Goal: Information Seeking & Learning: Learn about a topic

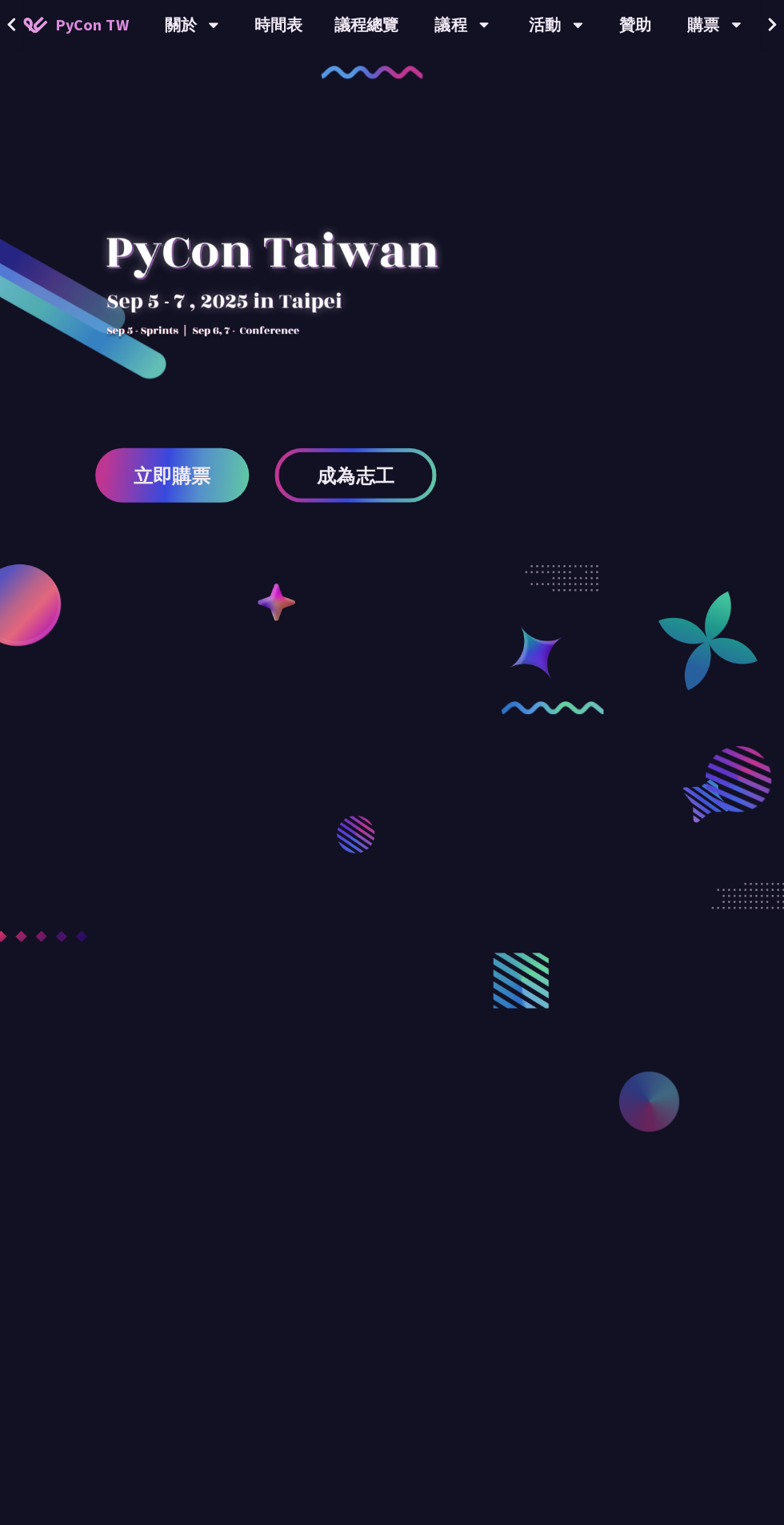
click at [271, 41] on link "時間表" at bounding box center [279, 26] width 80 height 51
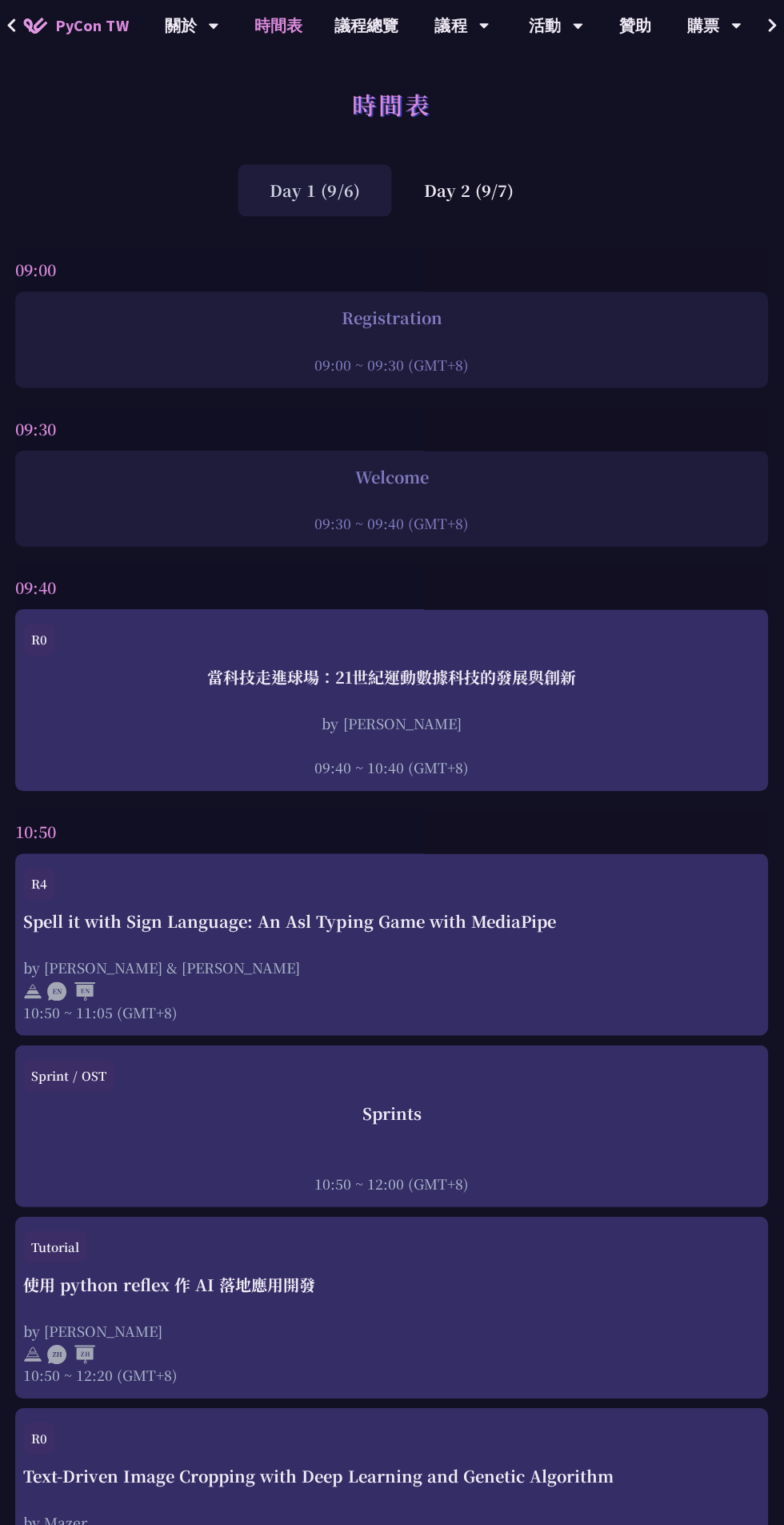
click at [492, 191] on div "Day 2 (9/7)" at bounding box center [468, 190] width 153 height 52
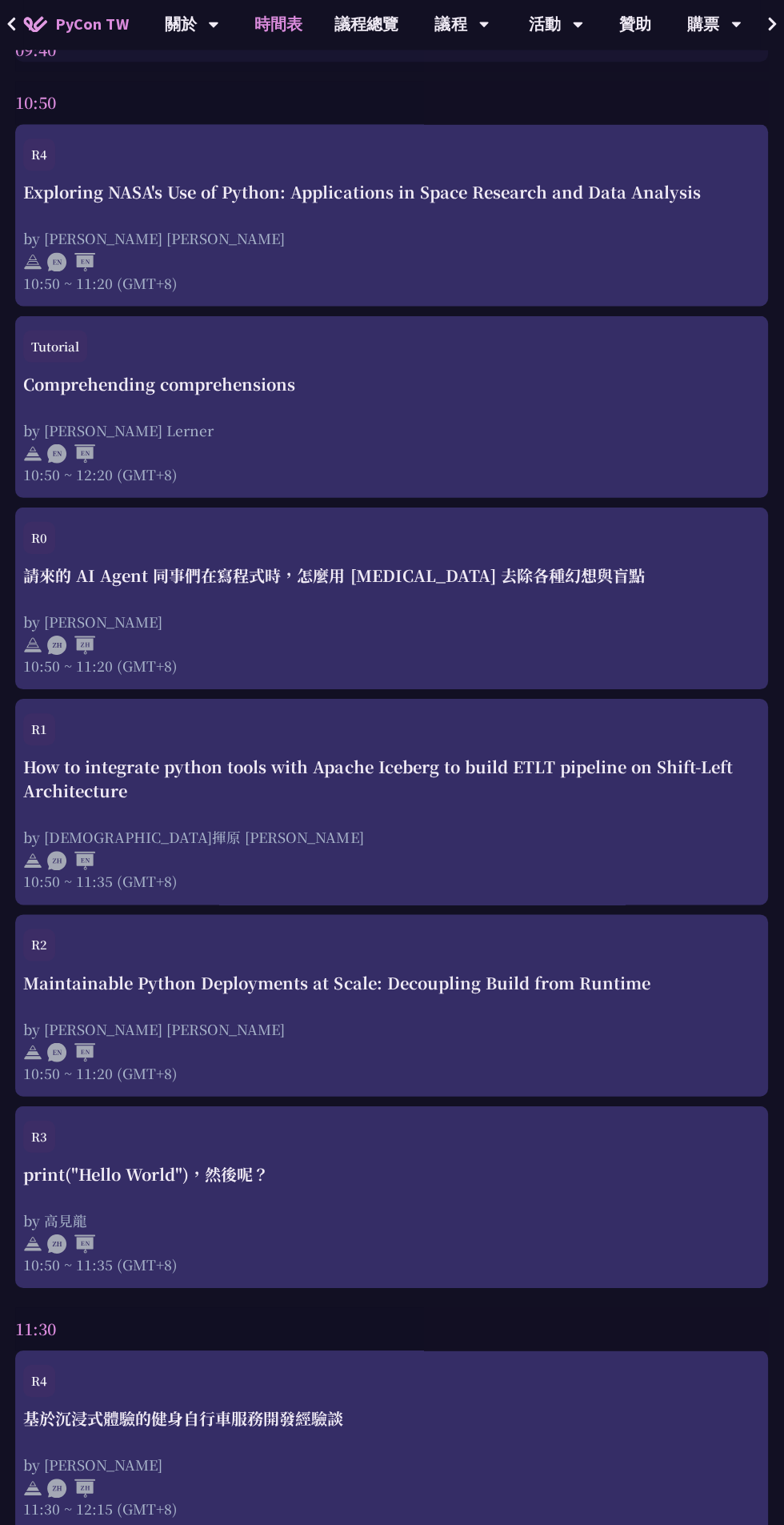
scroll to position [736, 0]
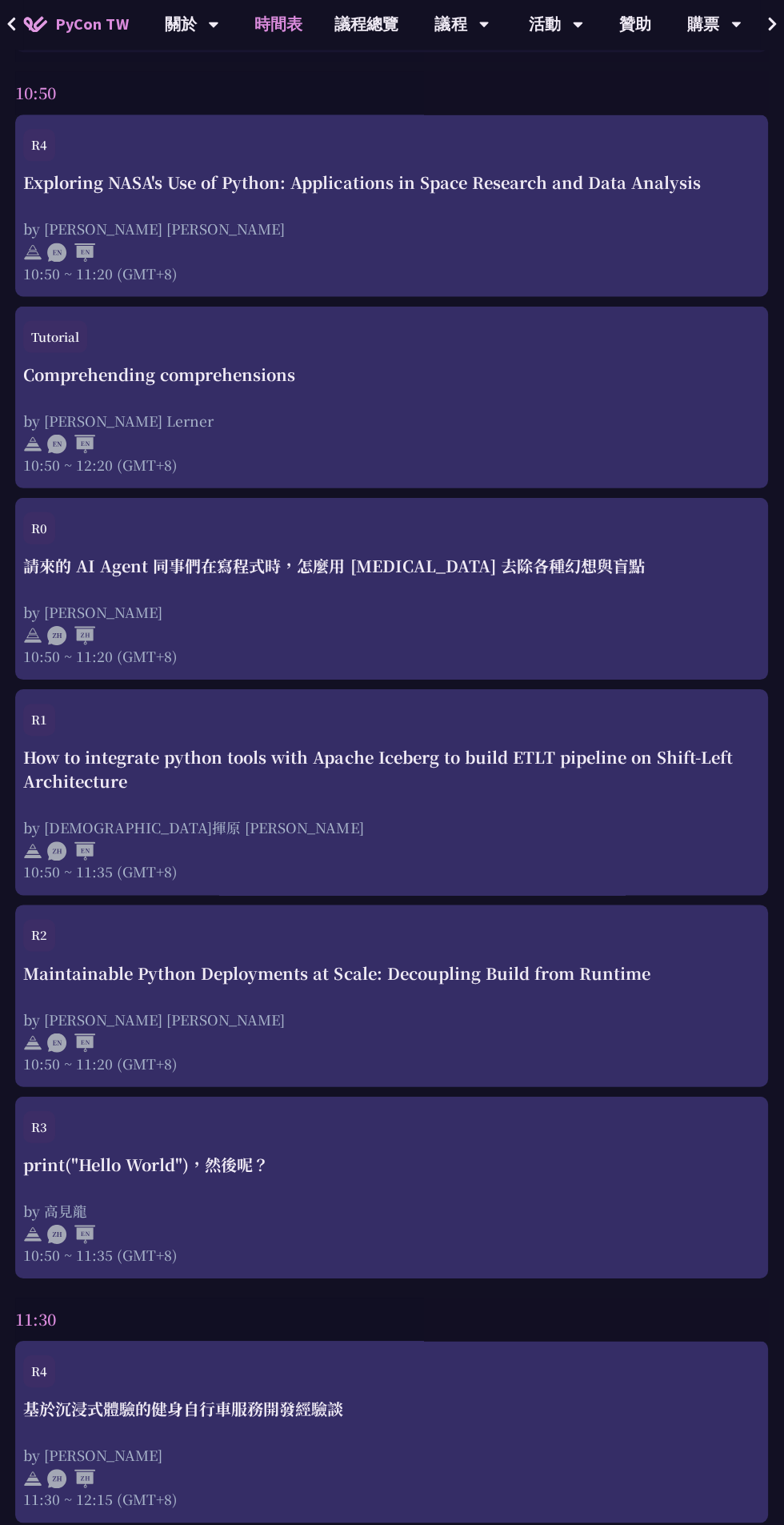
click at [507, 755] on div "How to integrate python tools with Apache Iceberg to build ETLT pipeline on Shi…" at bounding box center [392, 770] width 736 height 48
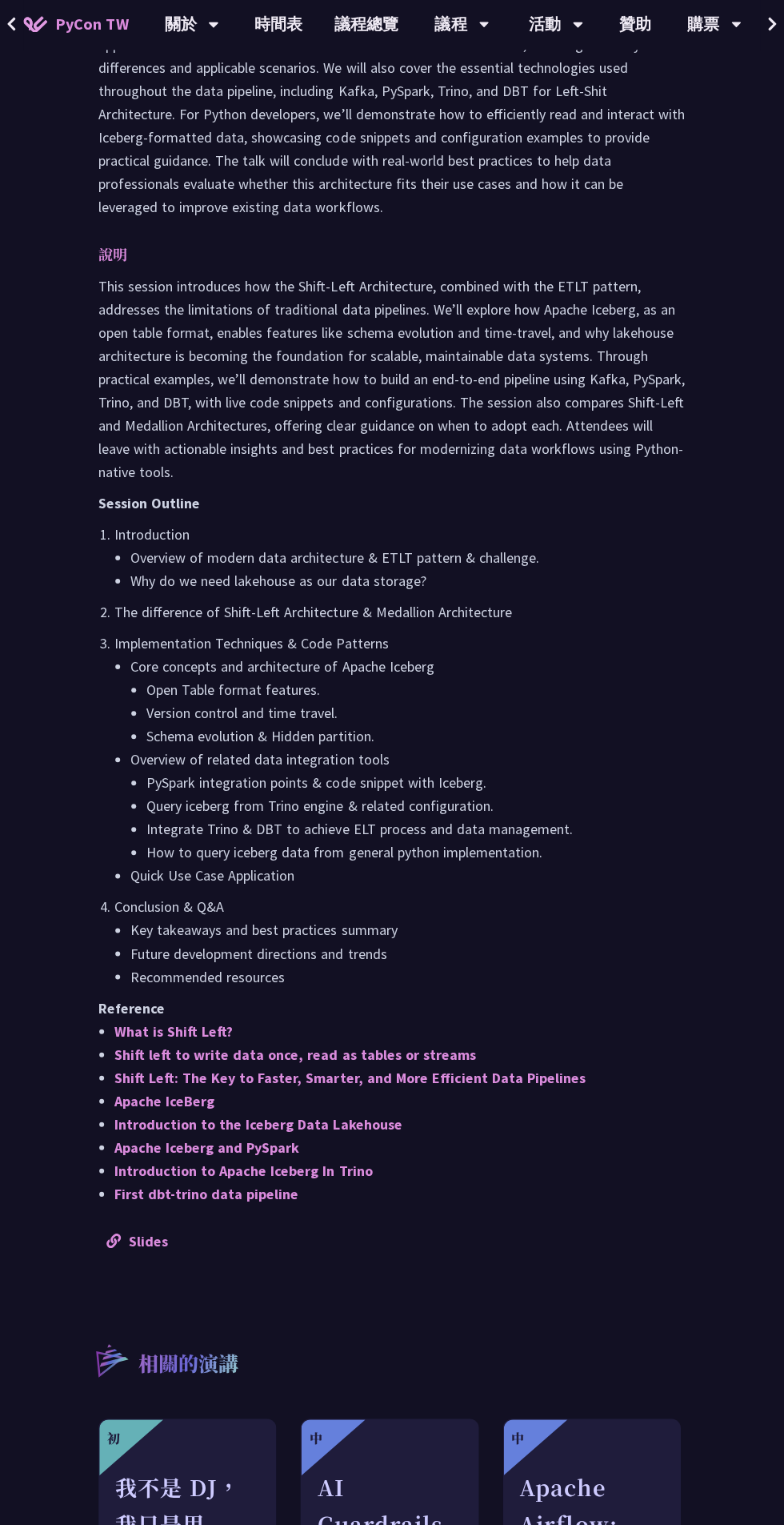
scroll to position [748, 0]
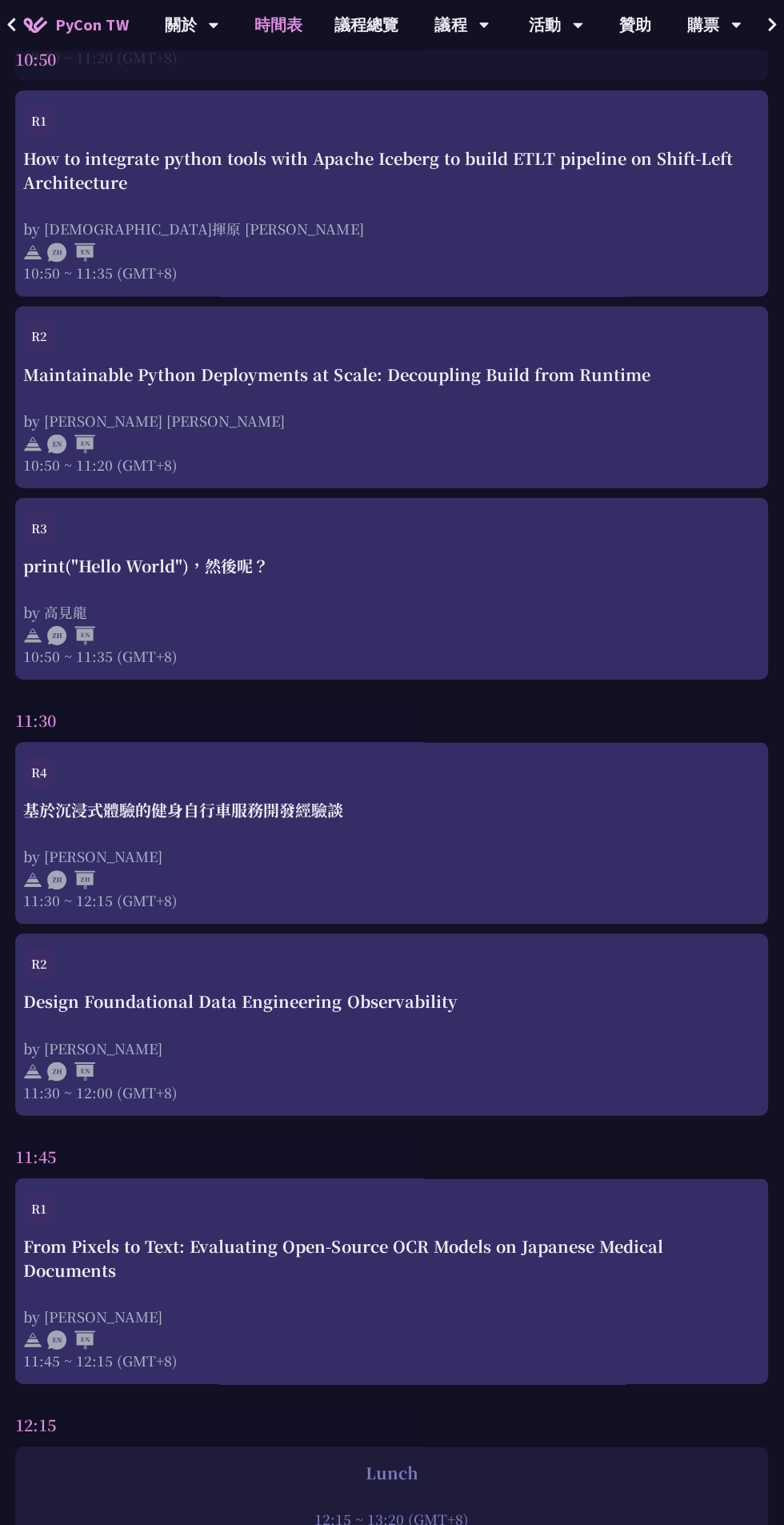
scroll to position [1345, 0]
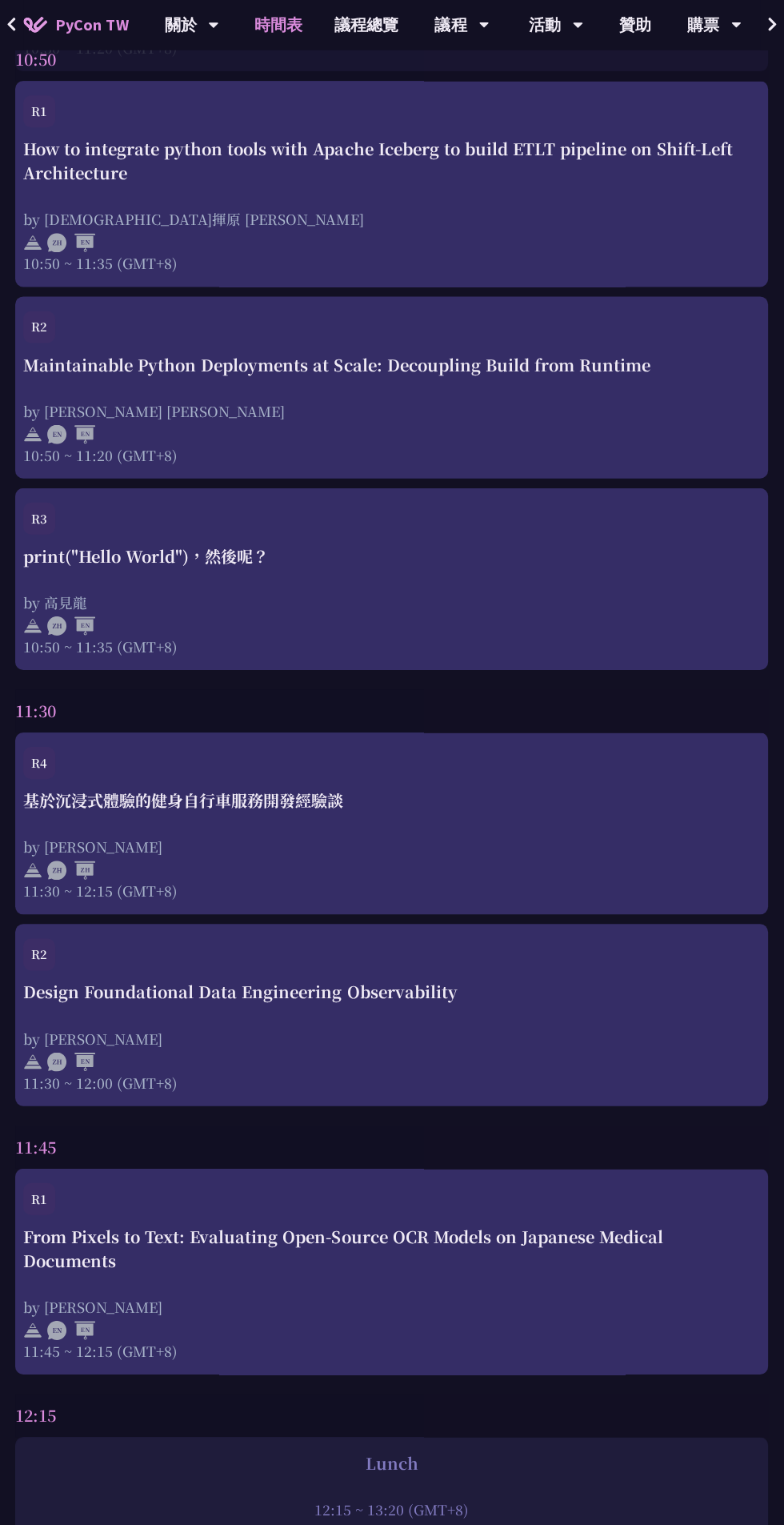
click at [56, 372] on div "Maintainable Python Deployments at Scale: Decoupling Build from Runtime" at bounding box center [392, 365] width 736 height 24
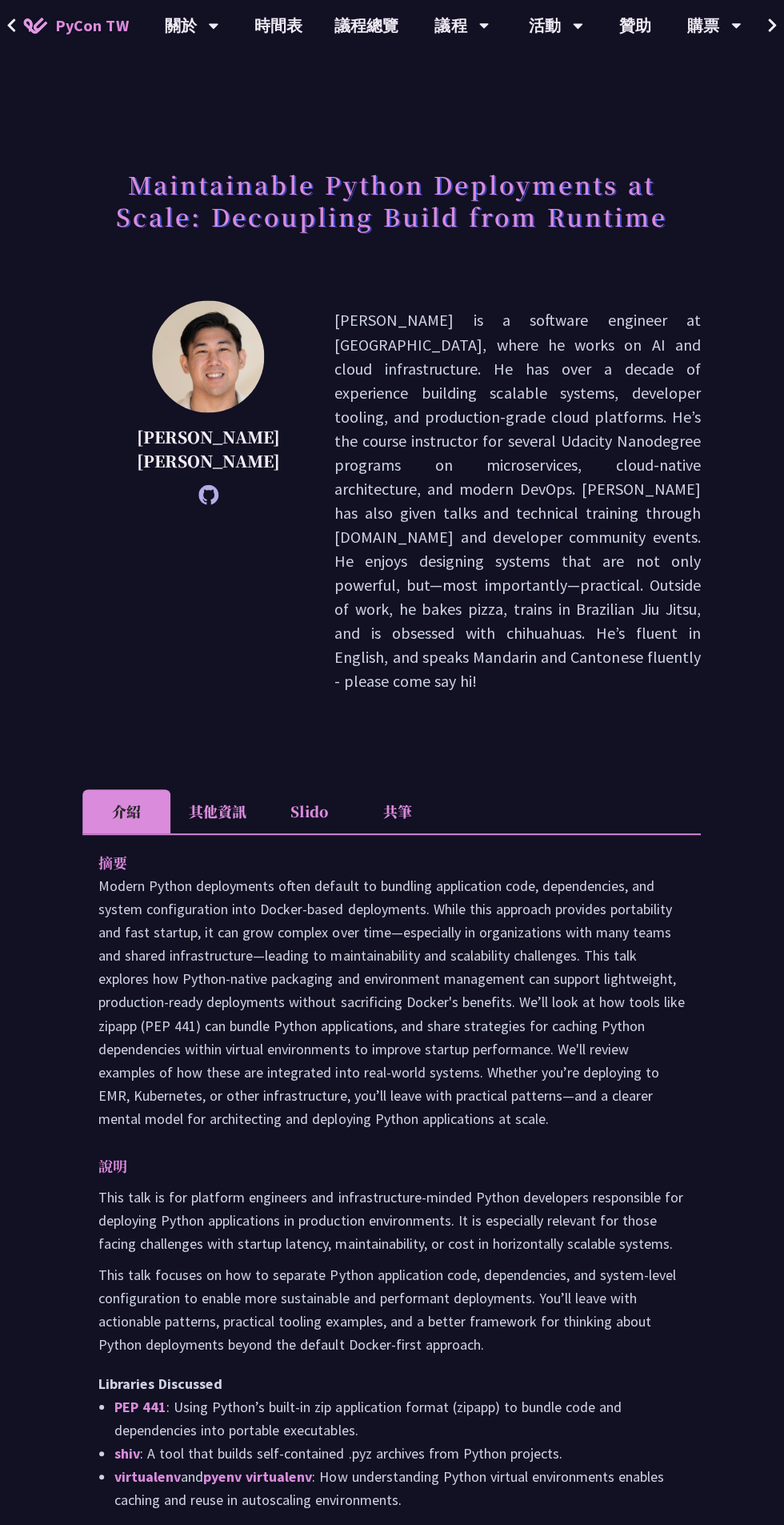
click at [199, 484] on icon at bounding box center [209, 494] width 20 height 20
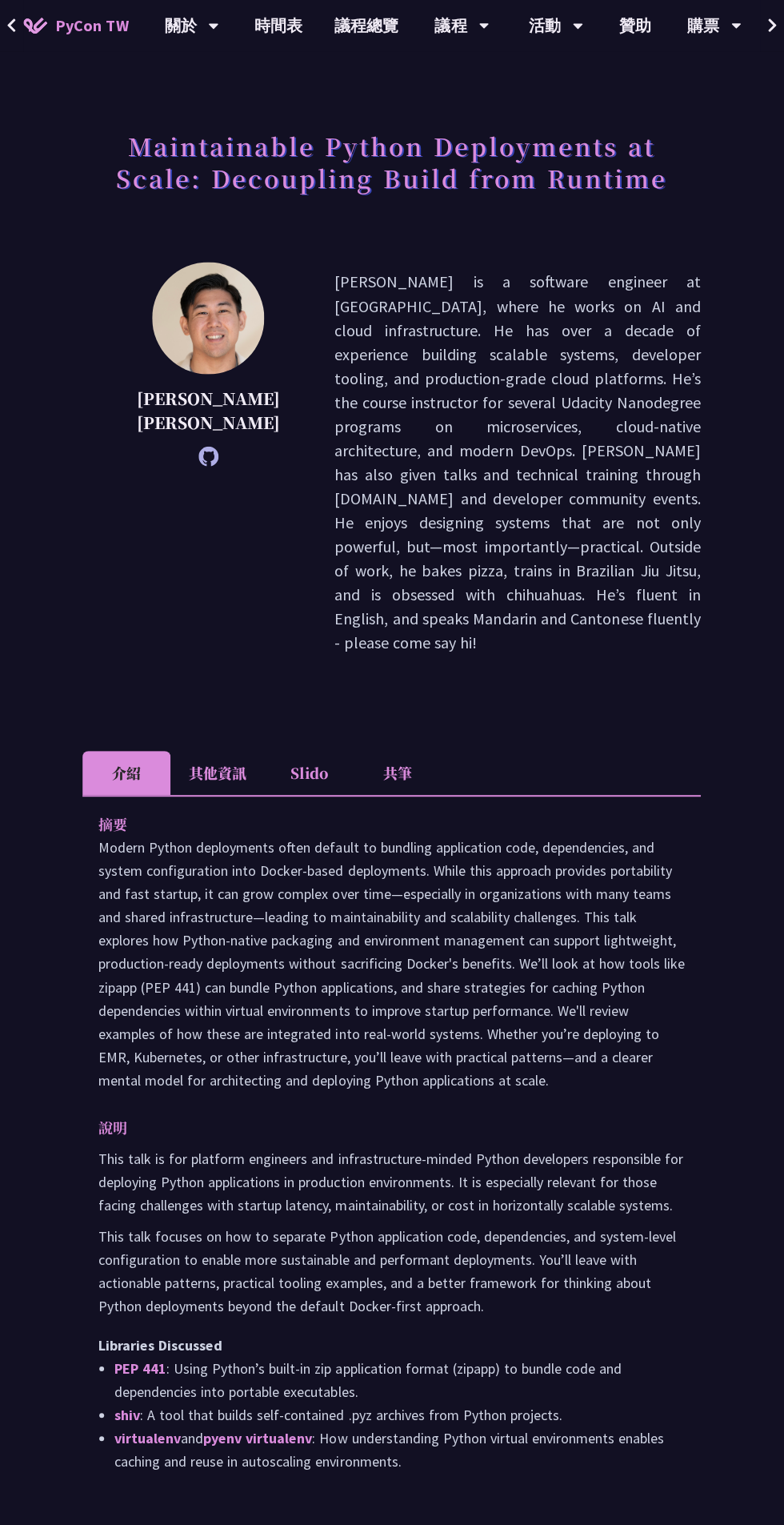
scroll to position [37, 0]
click at [207, 750] on li "其他資訊" at bounding box center [219, 772] width 94 height 44
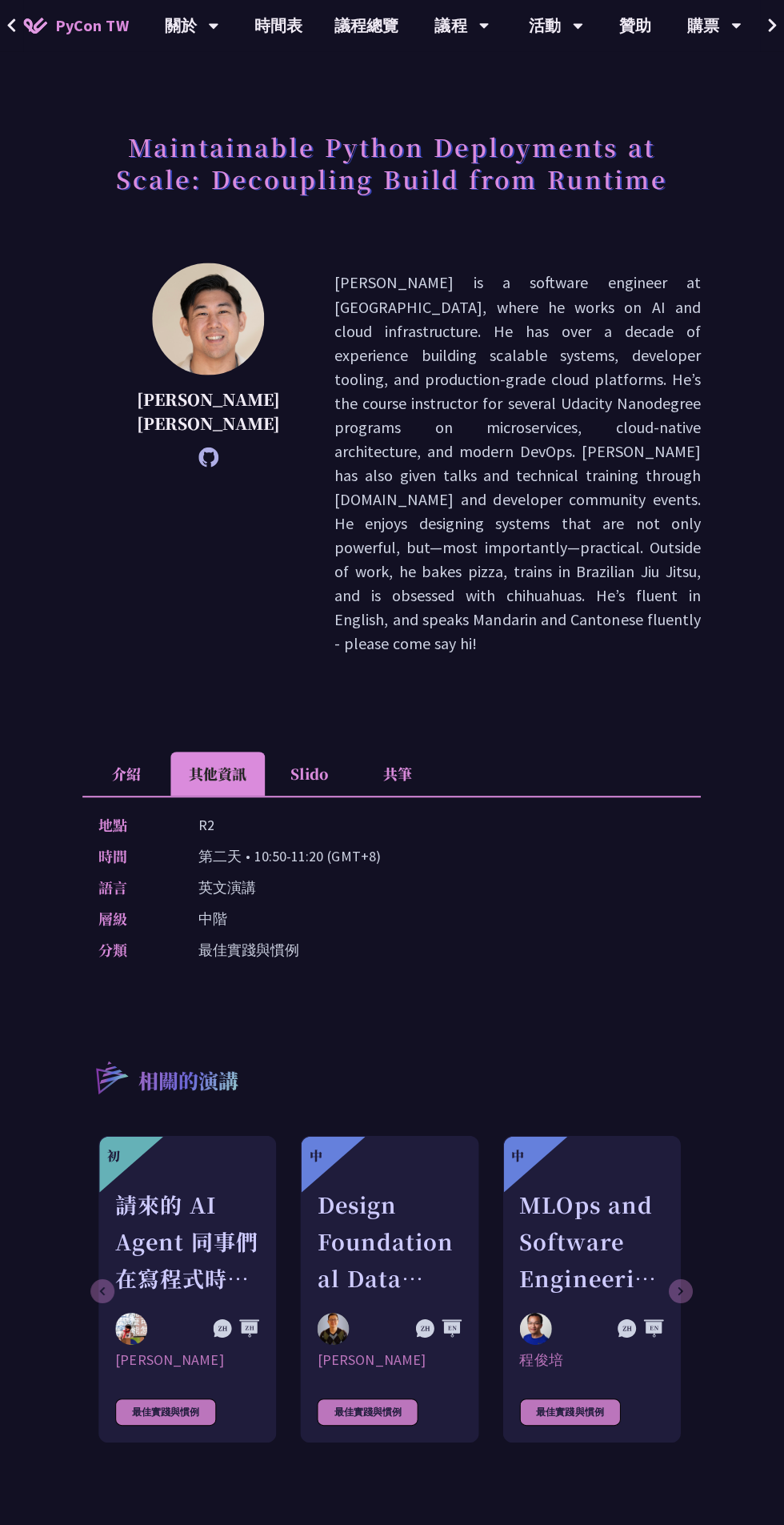
click at [390, 750] on li "共筆" at bounding box center [398, 772] width 88 height 44
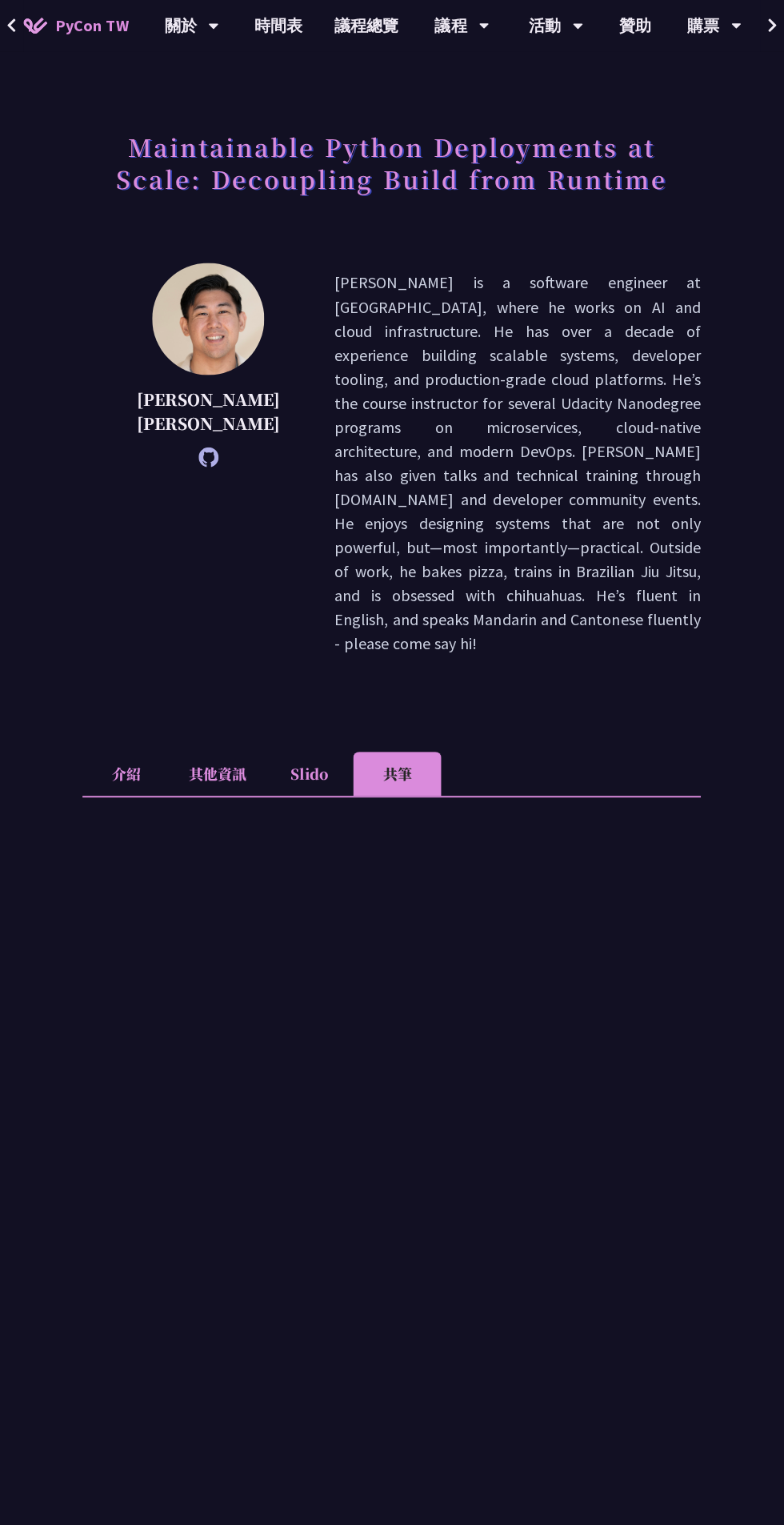
click at [327, 750] on li "Slido" at bounding box center [309, 772] width 88 height 44
click at [380, 750] on li "共筆" at bounding box center [398, 772] width 88 height 44
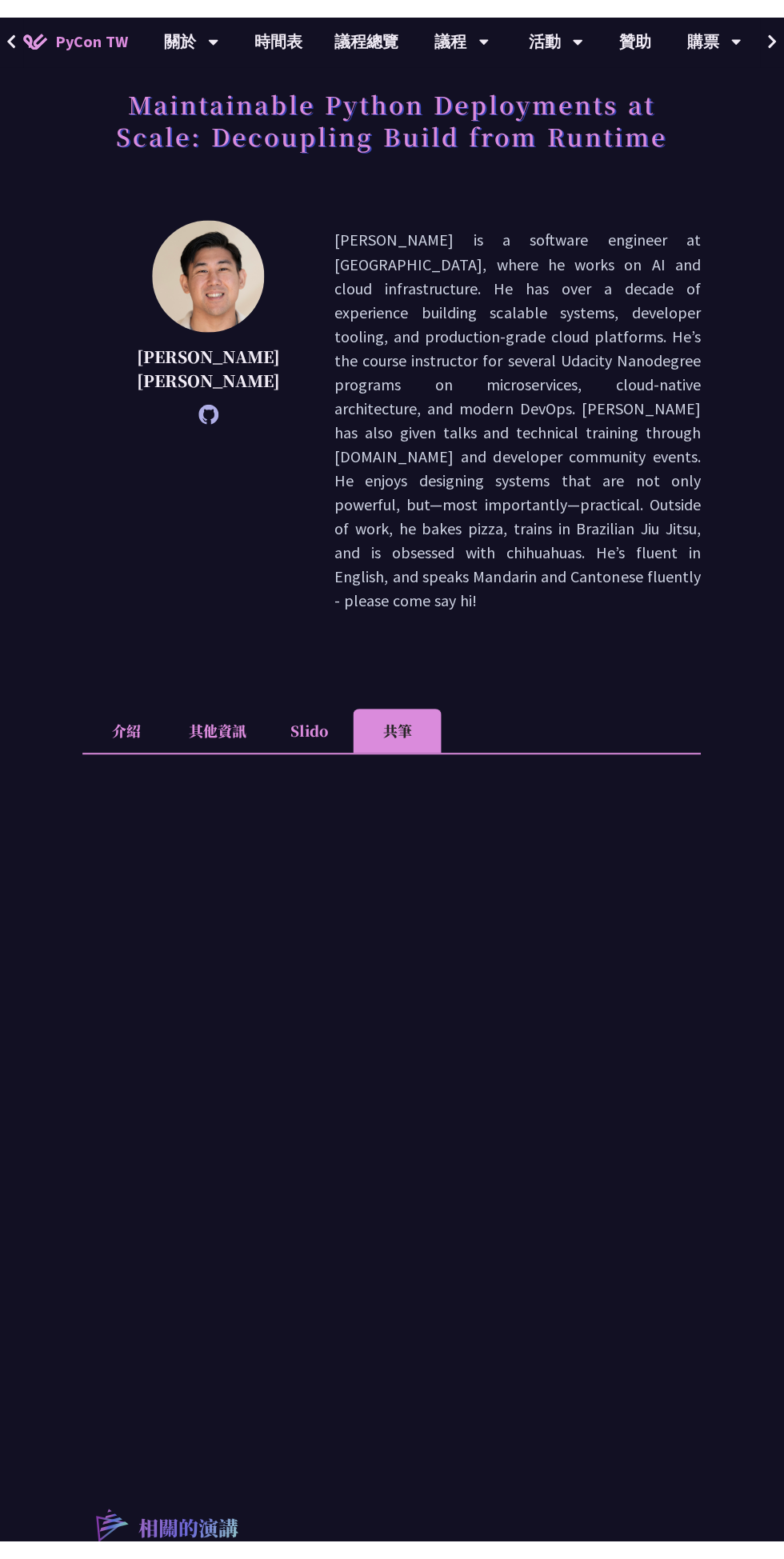
scroll to position [96, 0]
